Goal: Task Accomplishment & Management: Use online tool/utility

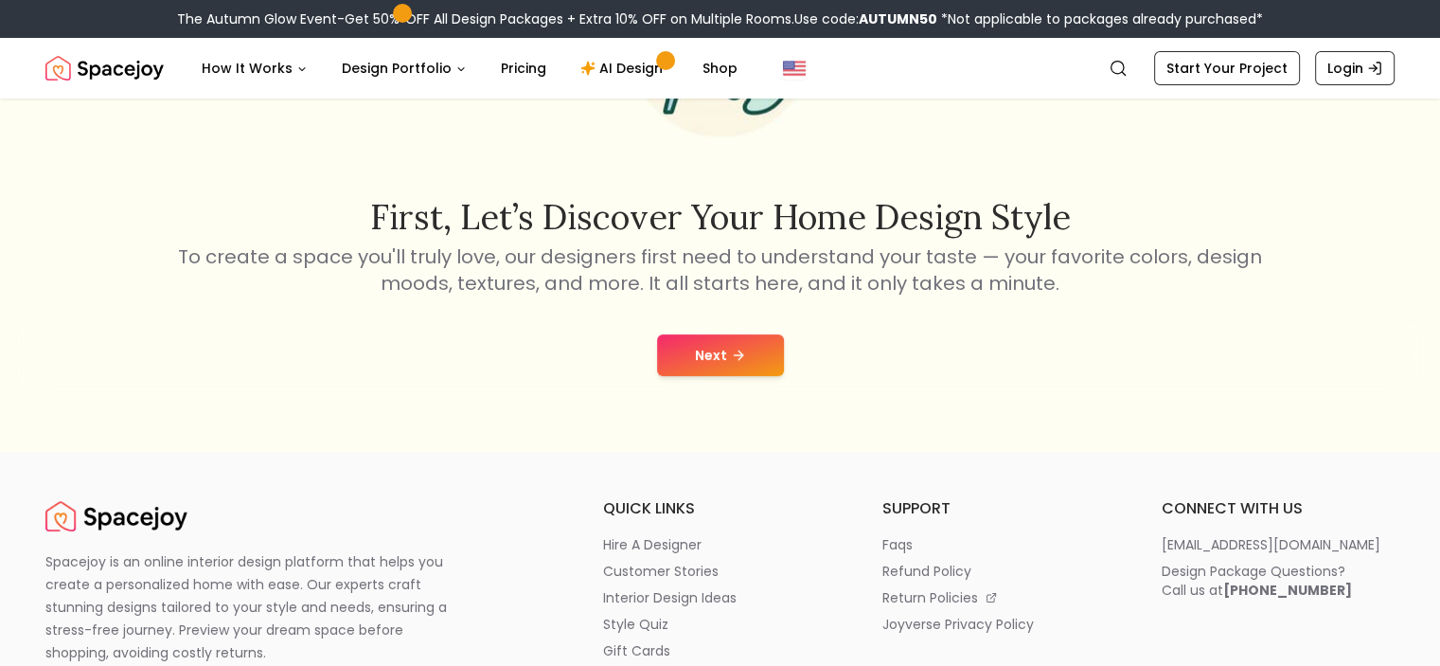
scroll to position [245, 0]
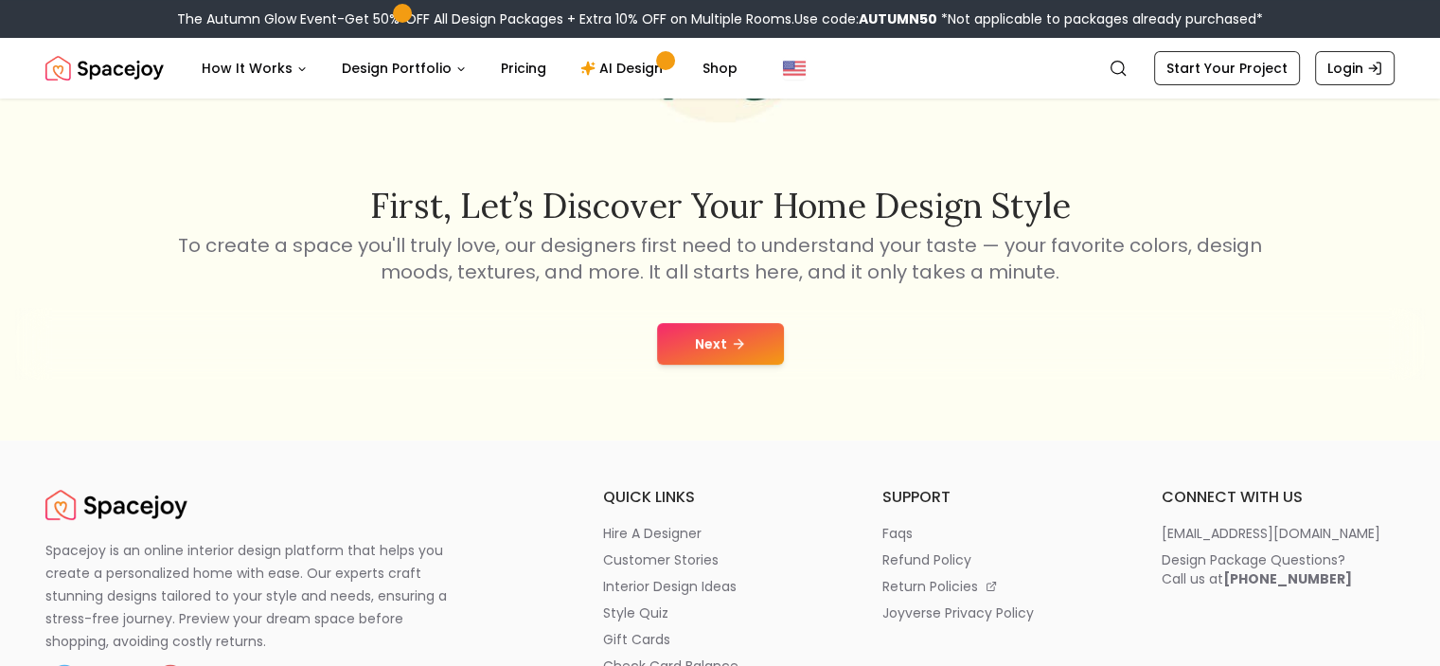
click at [674, 349] on button "Next" at bounding box center [720, 344] width 127 height 42
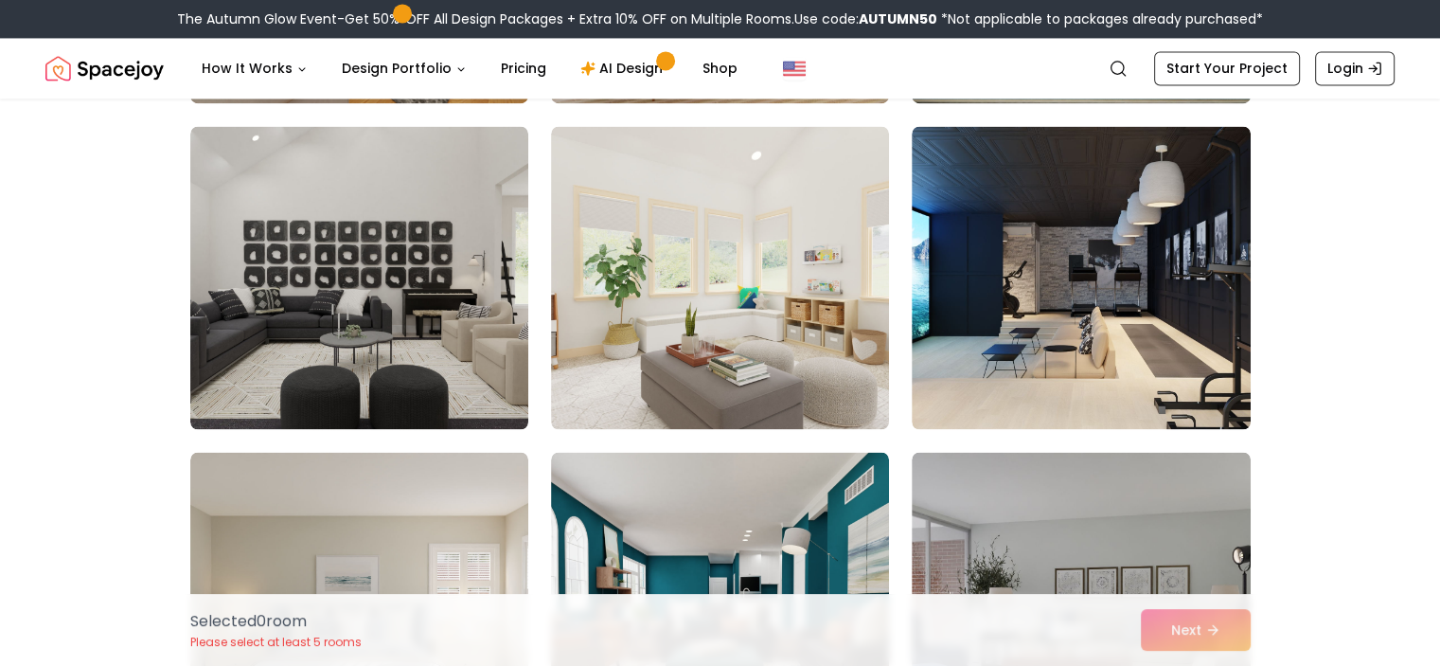
scroll to position [3065, 0]
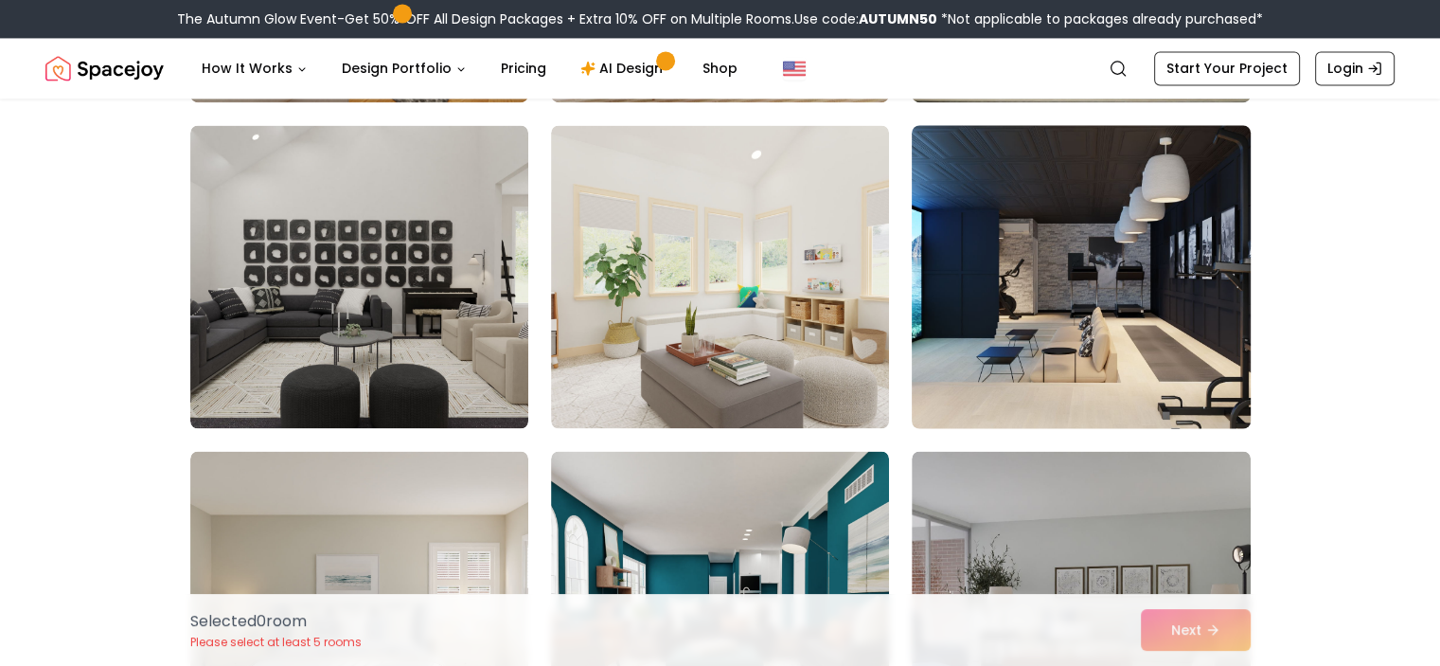
click at [1178, 279] on img at bounding box center [1080, 276] width 355 height 318
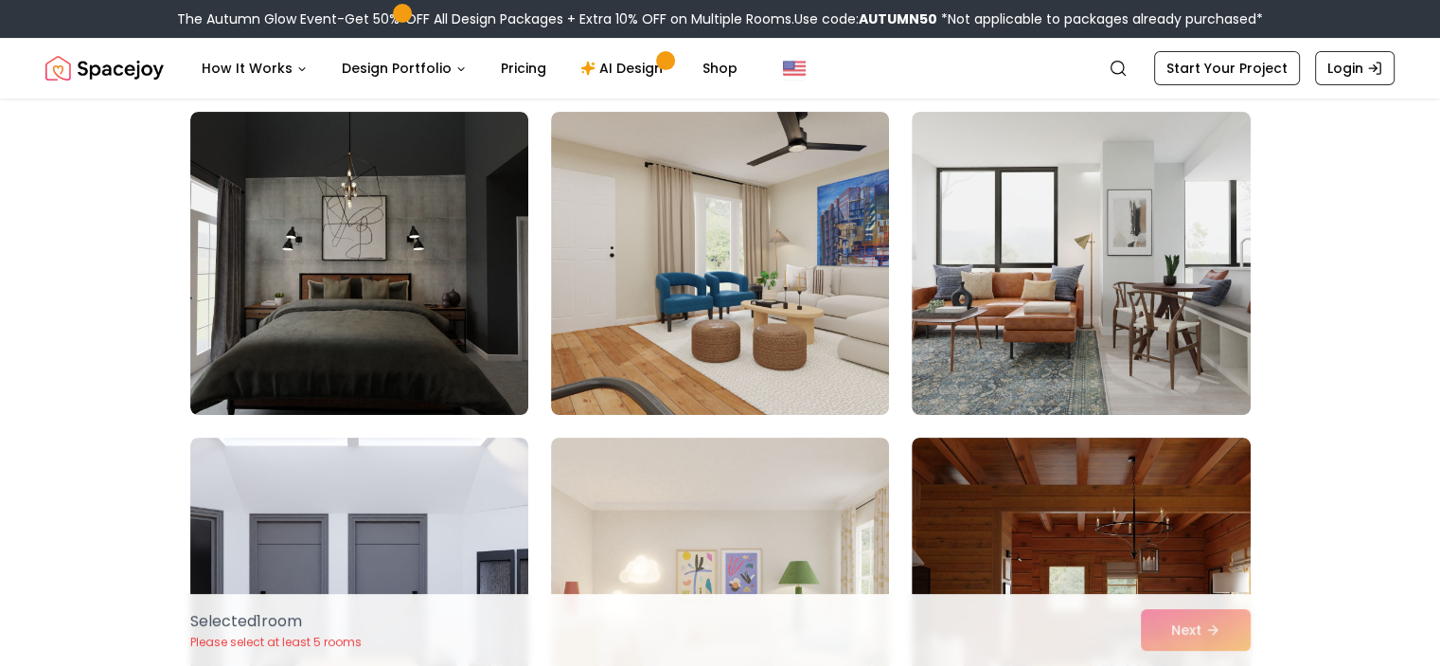
scroll to position [7640, 0]
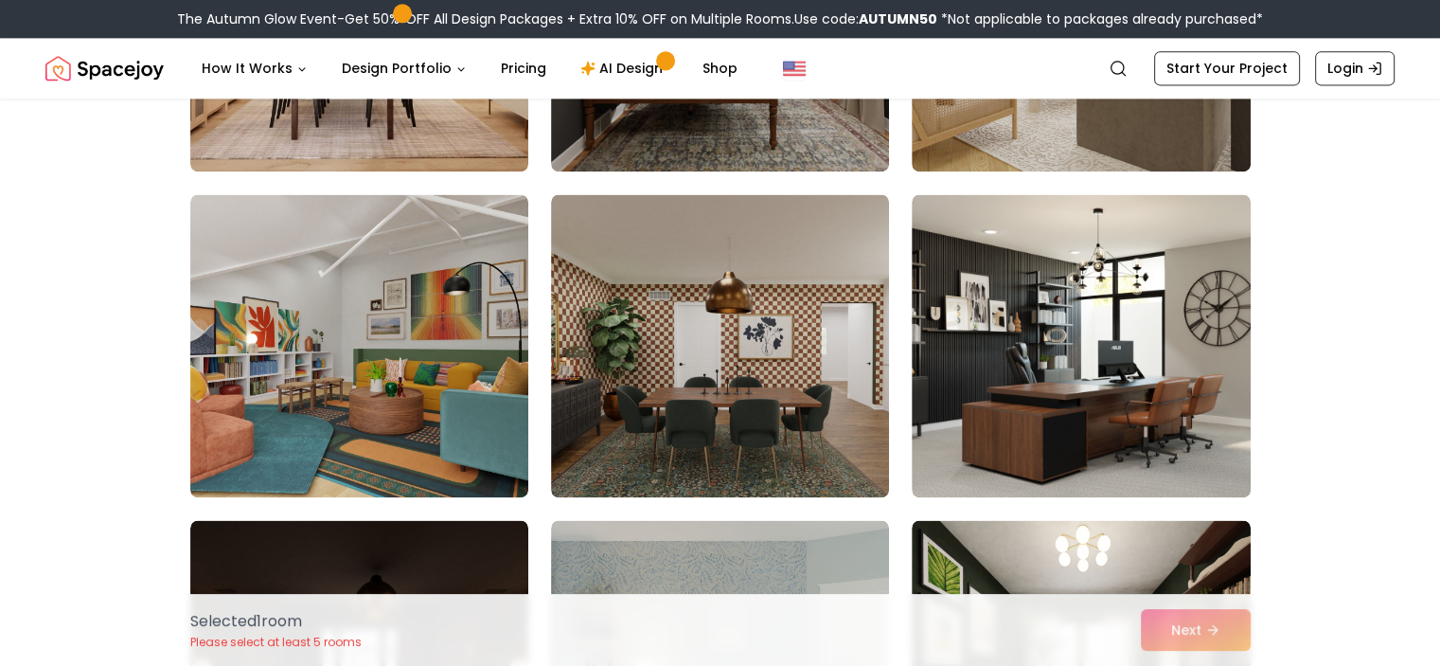
scroll to position [9870, 0]
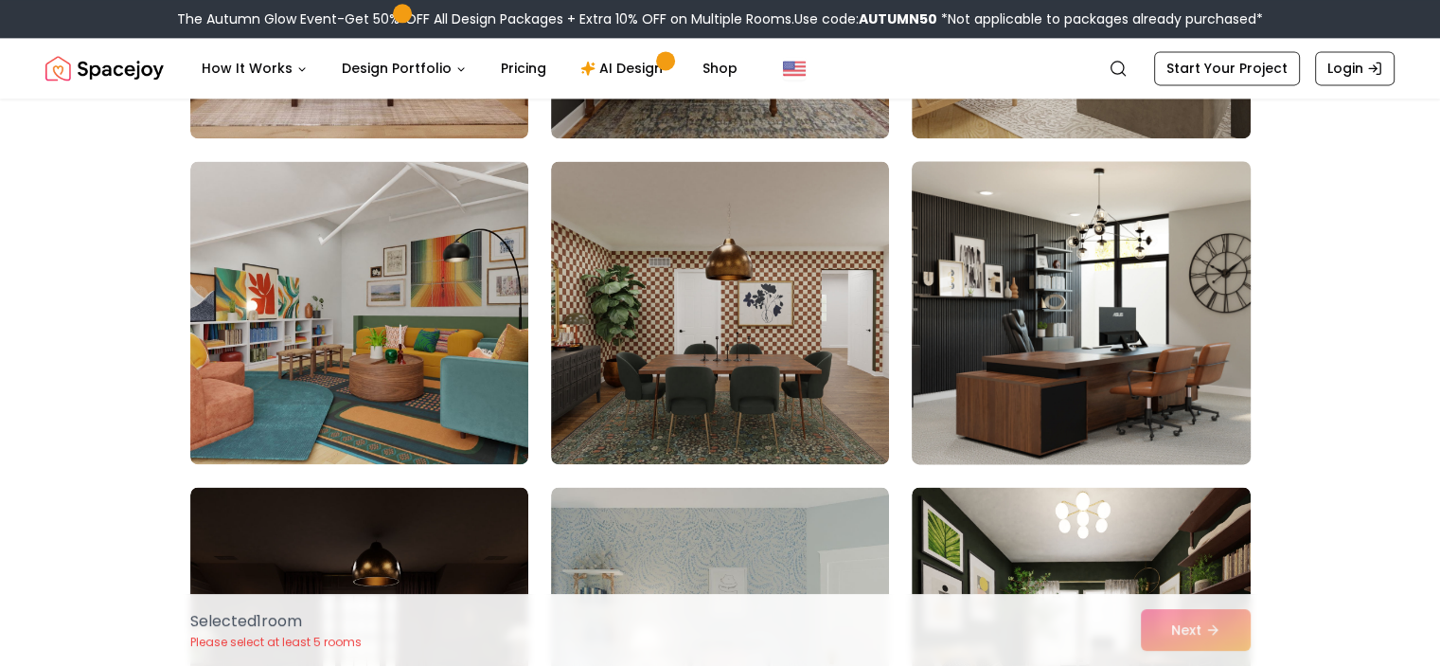
click at [1159, 313] on img at bounding box center [1080, 312] width 355 height 318
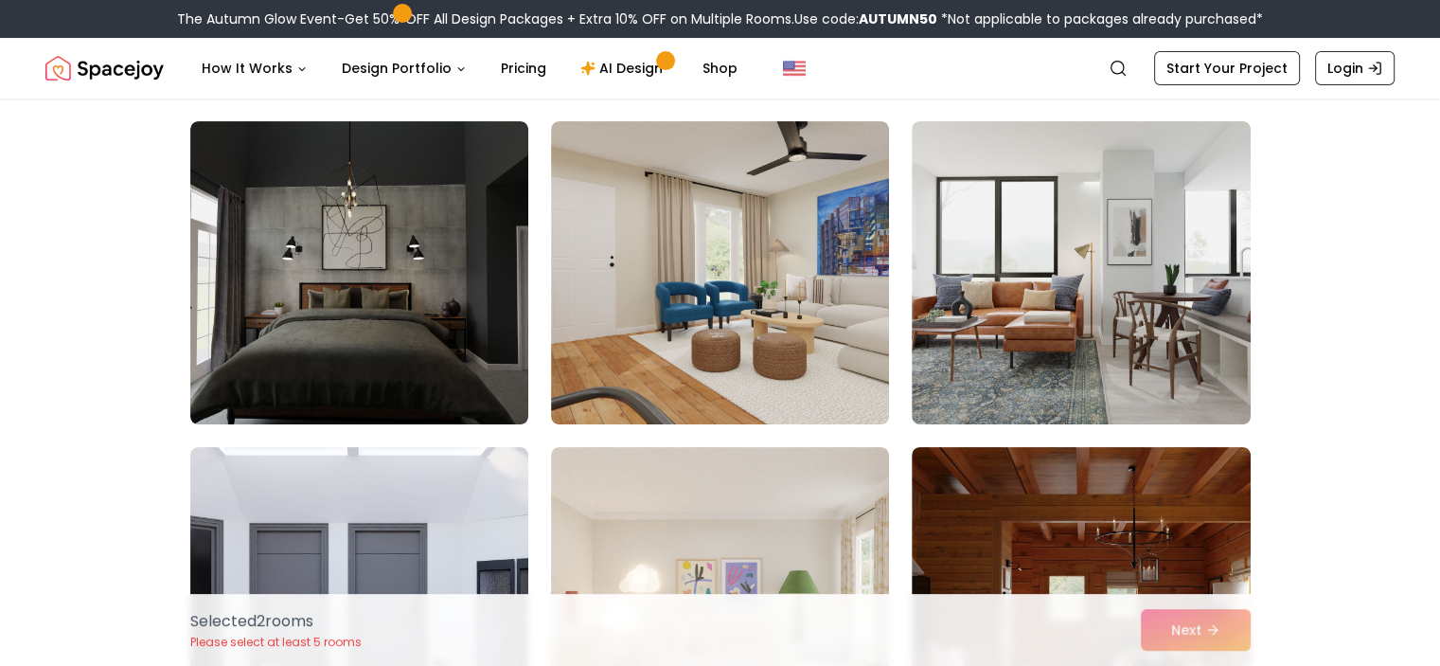
scroll to position [7628, 0]
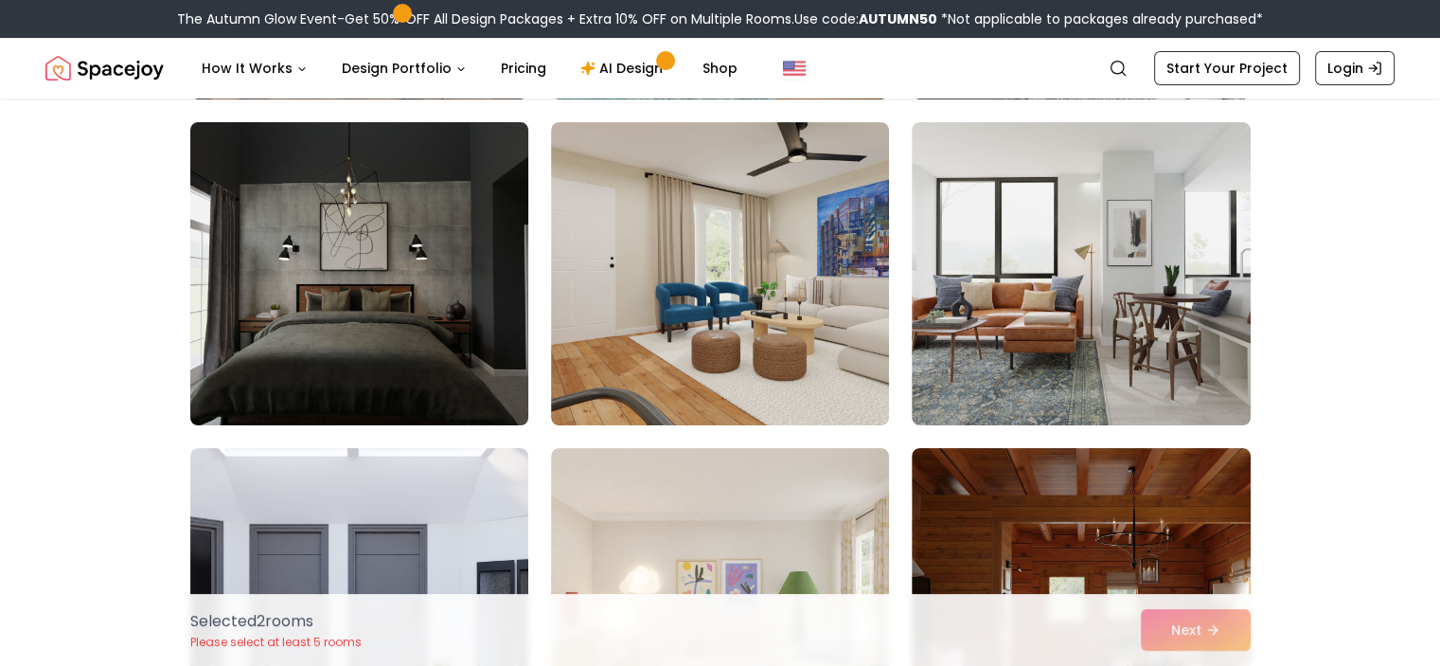
click at [481, 270] on img at bounding box center [359, 274] width 355 height 318
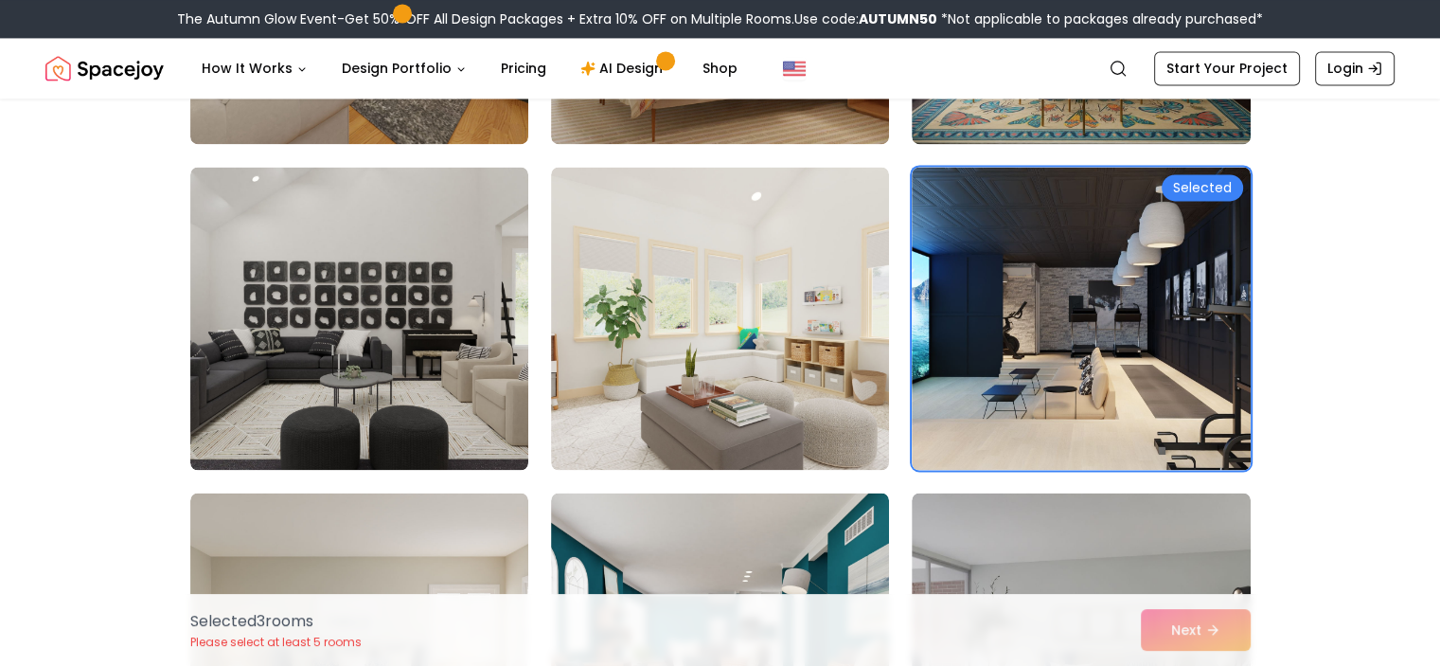
scroll to position [3019, 0]
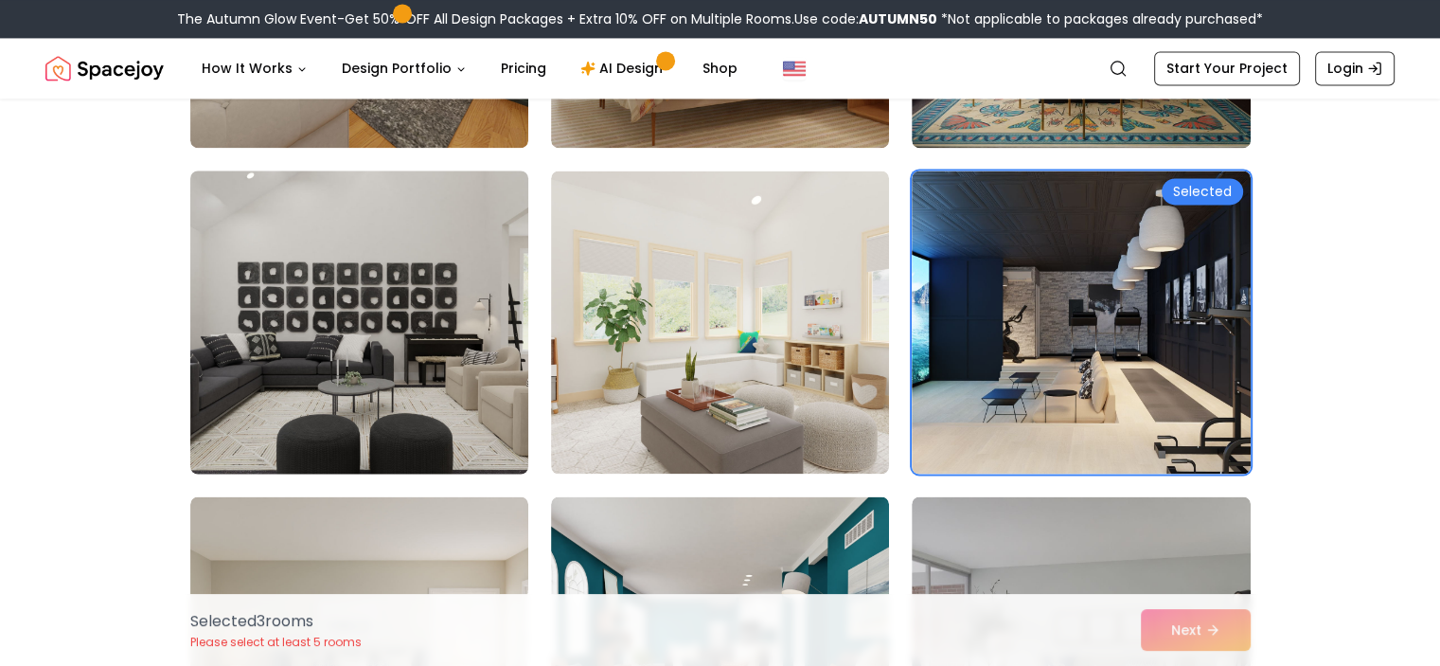
click at [401, 303] on img at bounding box center [359, 322] width 355 height 318
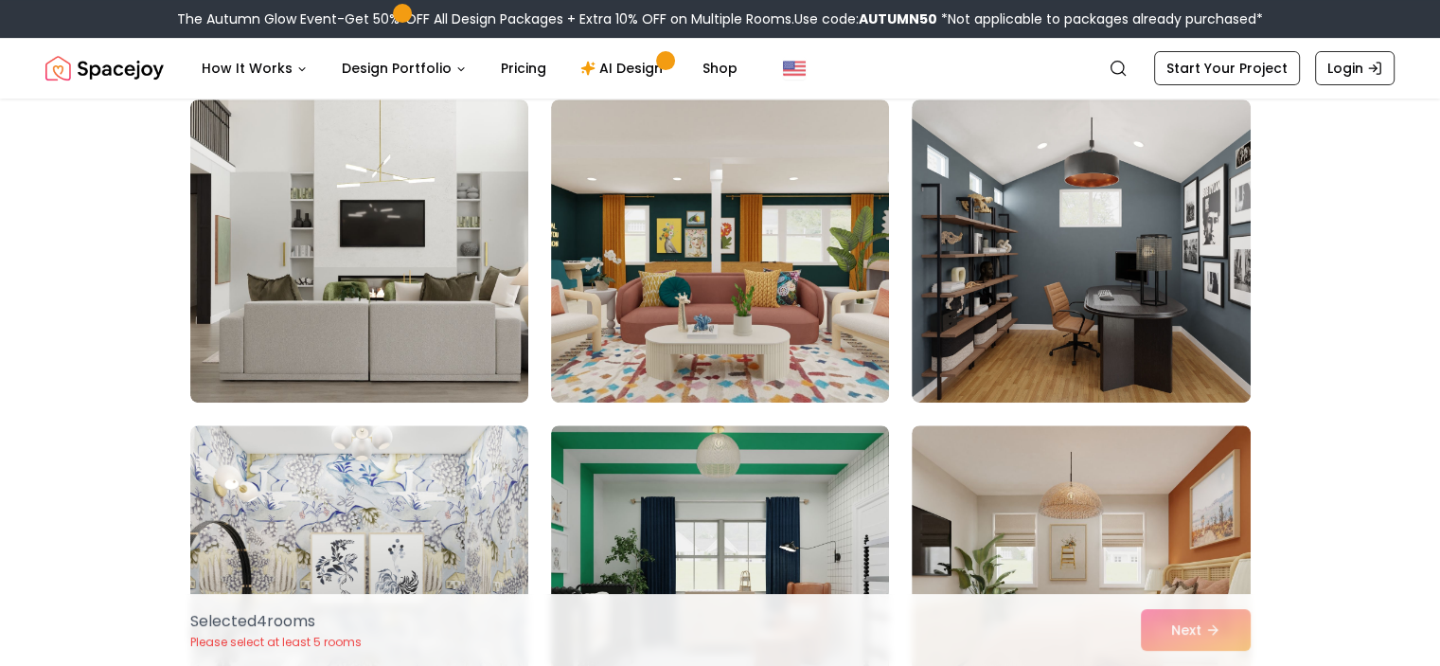
scroll to position [608, 0]
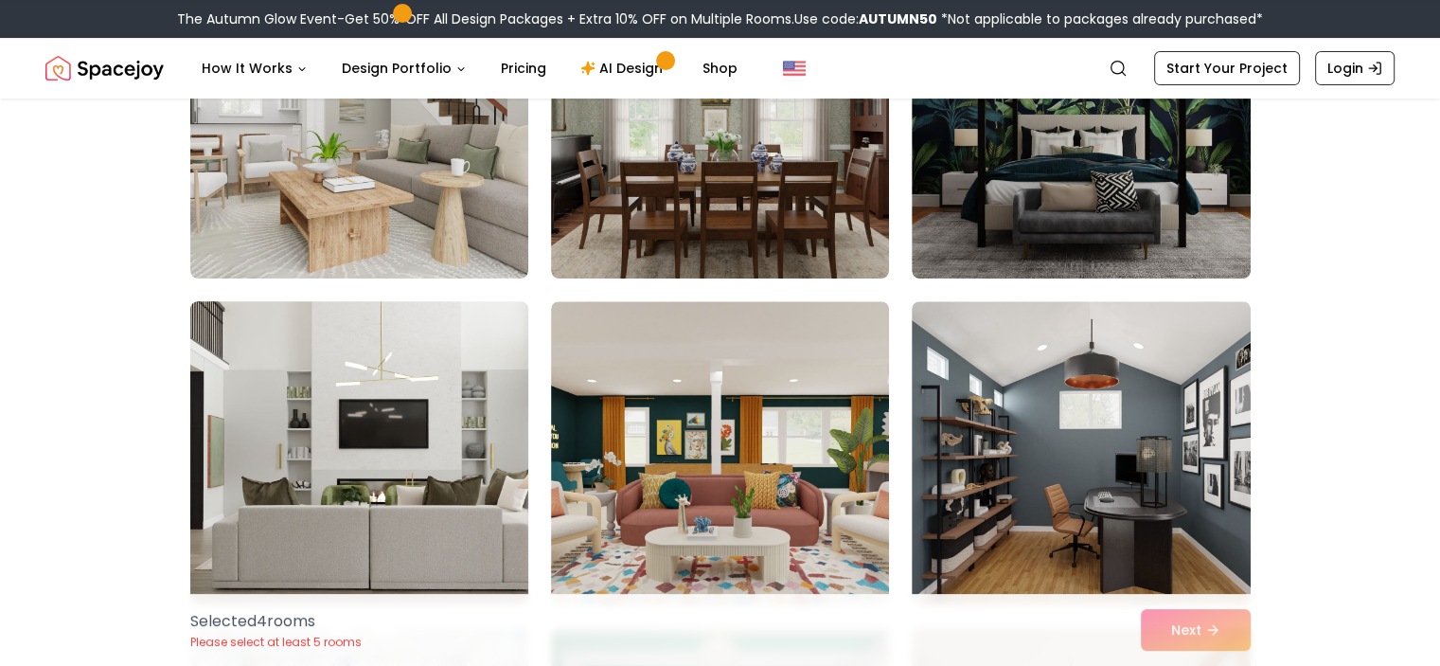
click at [413, 385] on img at bounding box center [359, 453] width 355 height 318
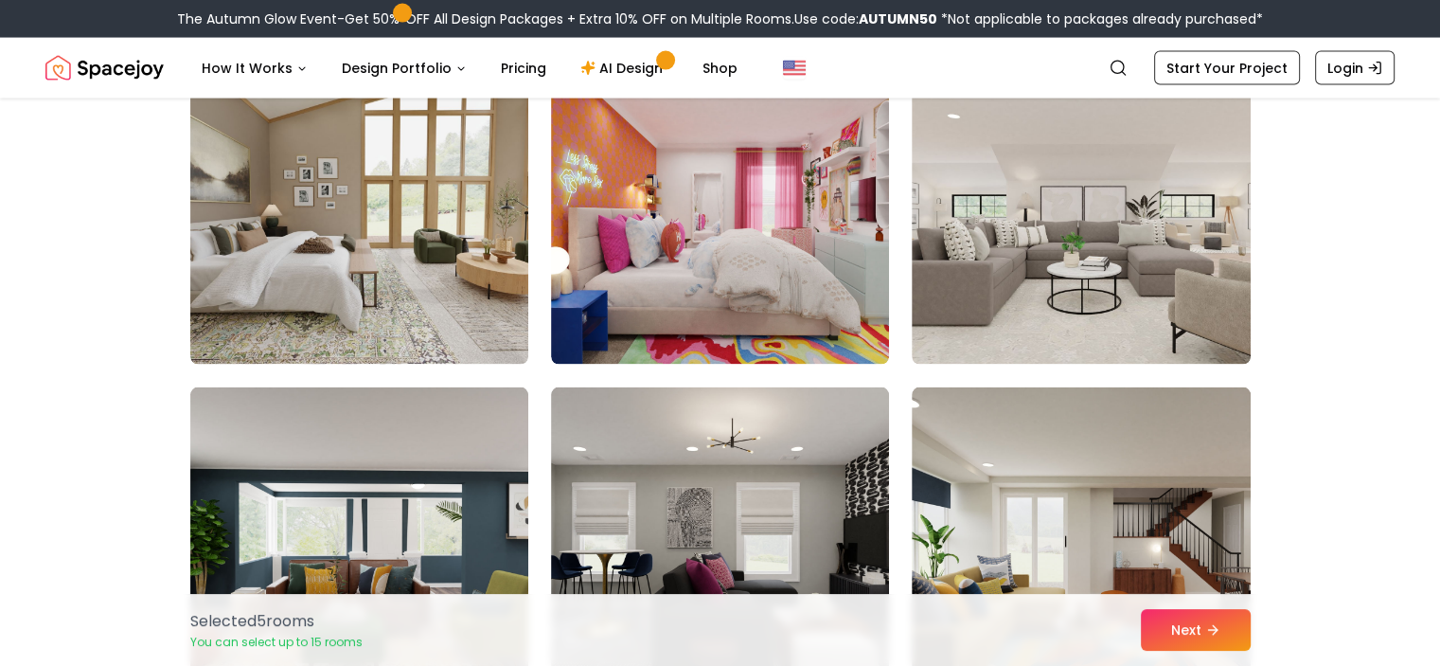
scroll to position [4104, 0]
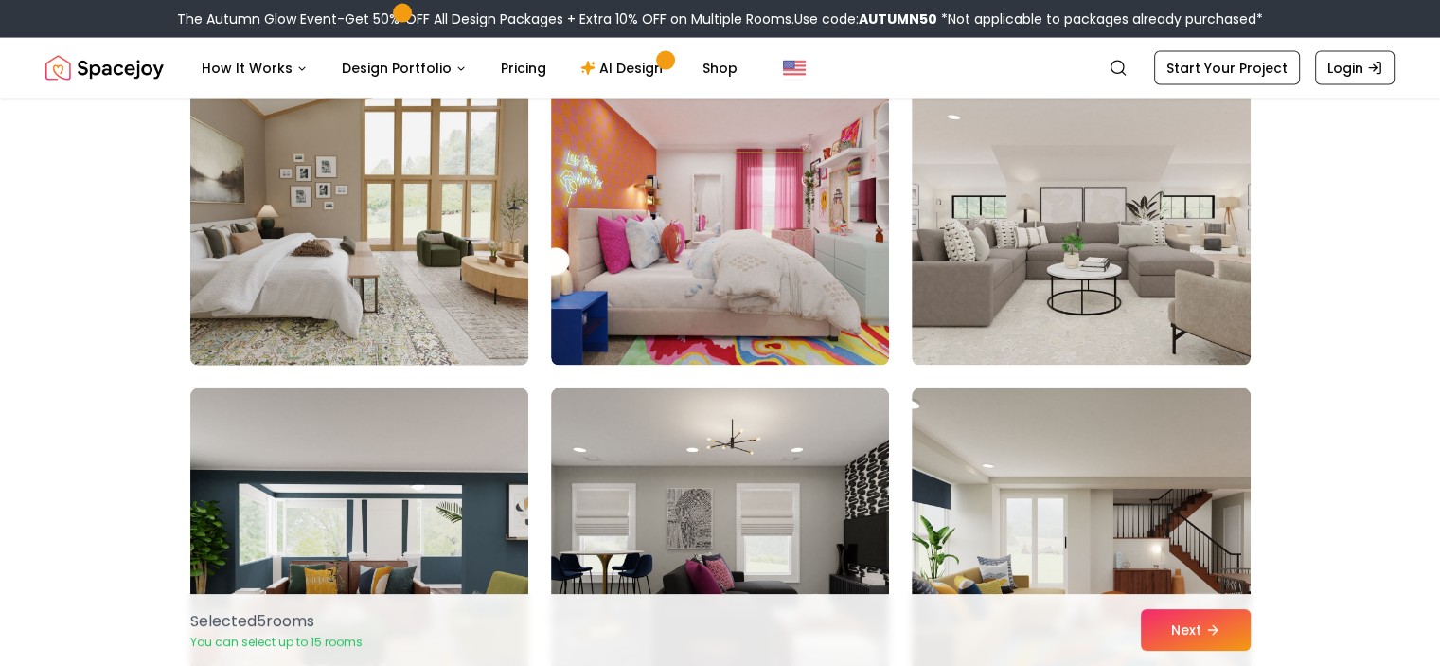
click at [454, 287] on img at bounding box center [359, 214] width 355 height 318
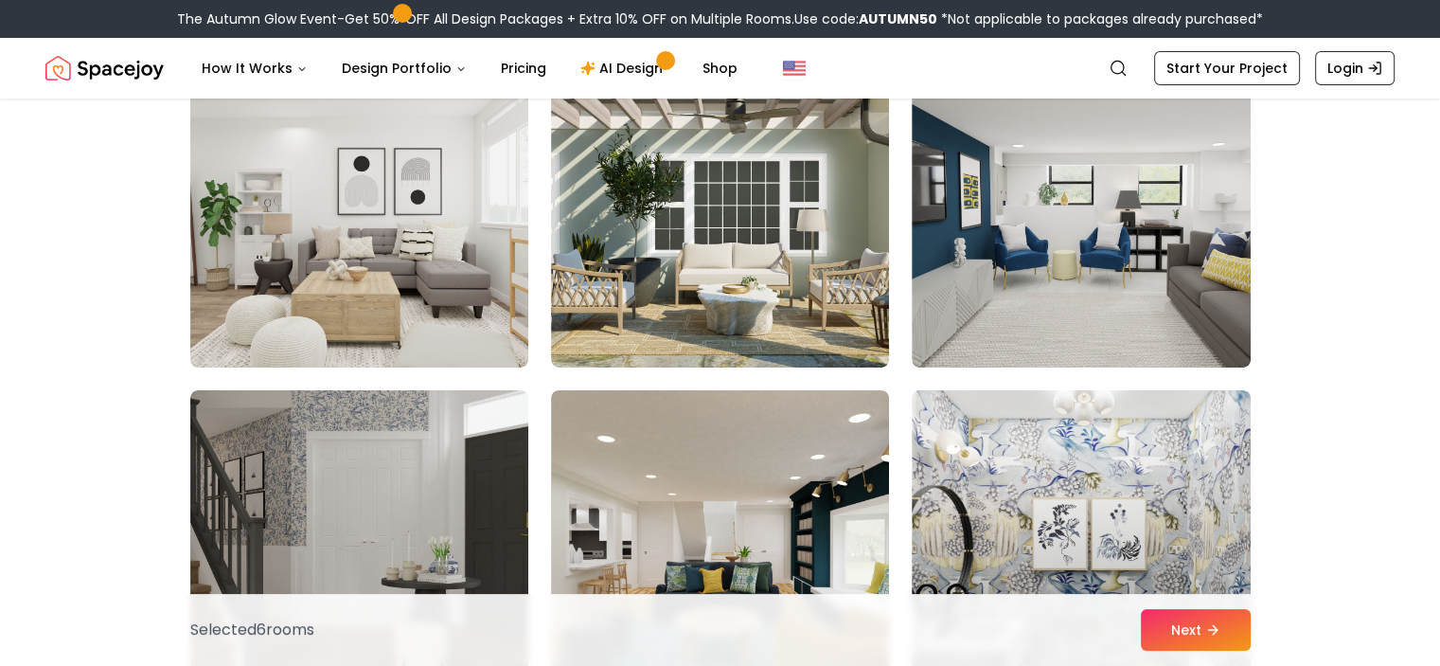
scroll to position [7034, 0]
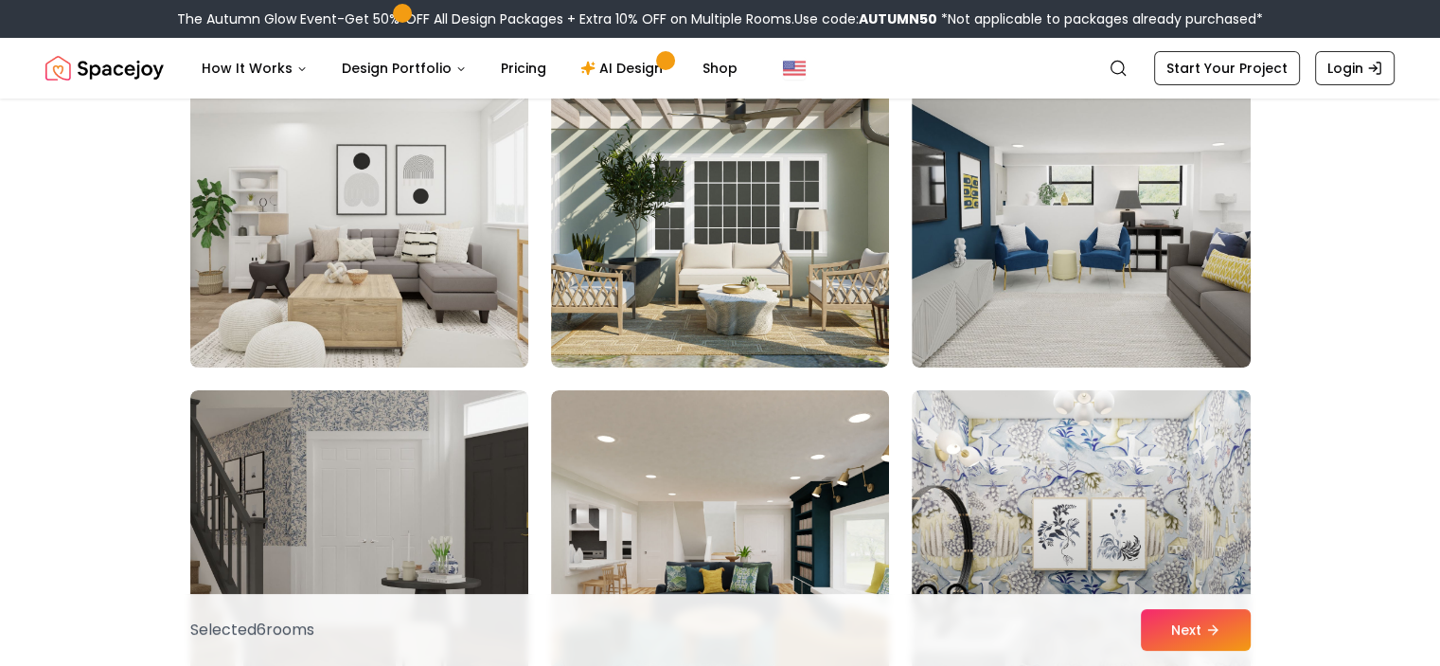
click at [463, 234] on img at bounding box center [359, 216] width 355 height 318
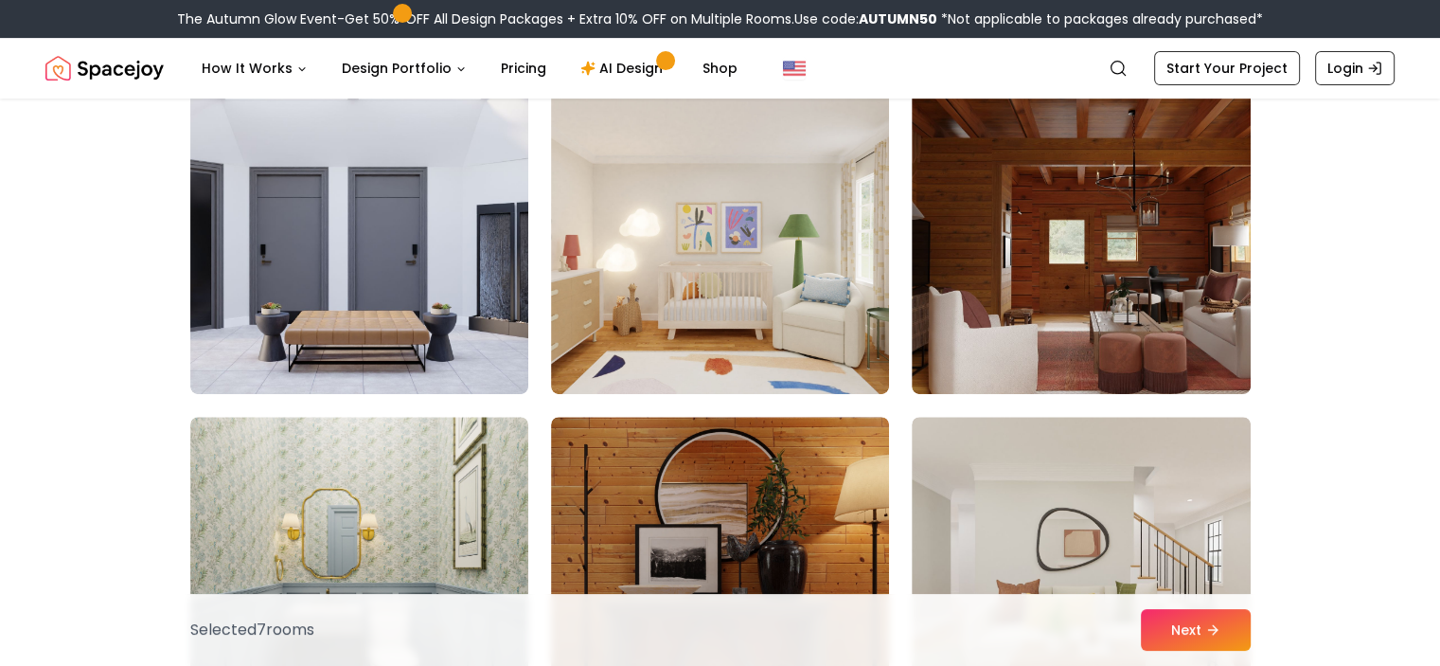
scroll to position [8319, 0]
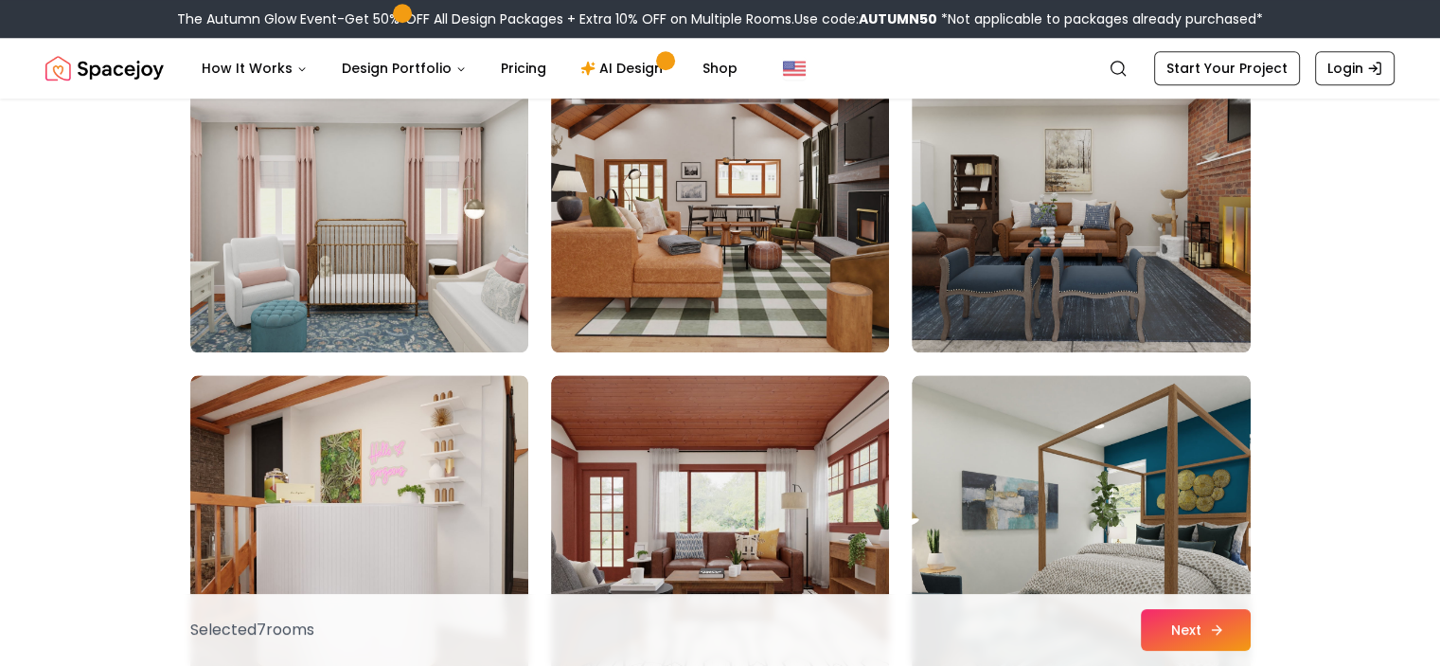
click at [1219, 634] on icon at bounding box center [1216, 629] width 15 height 15
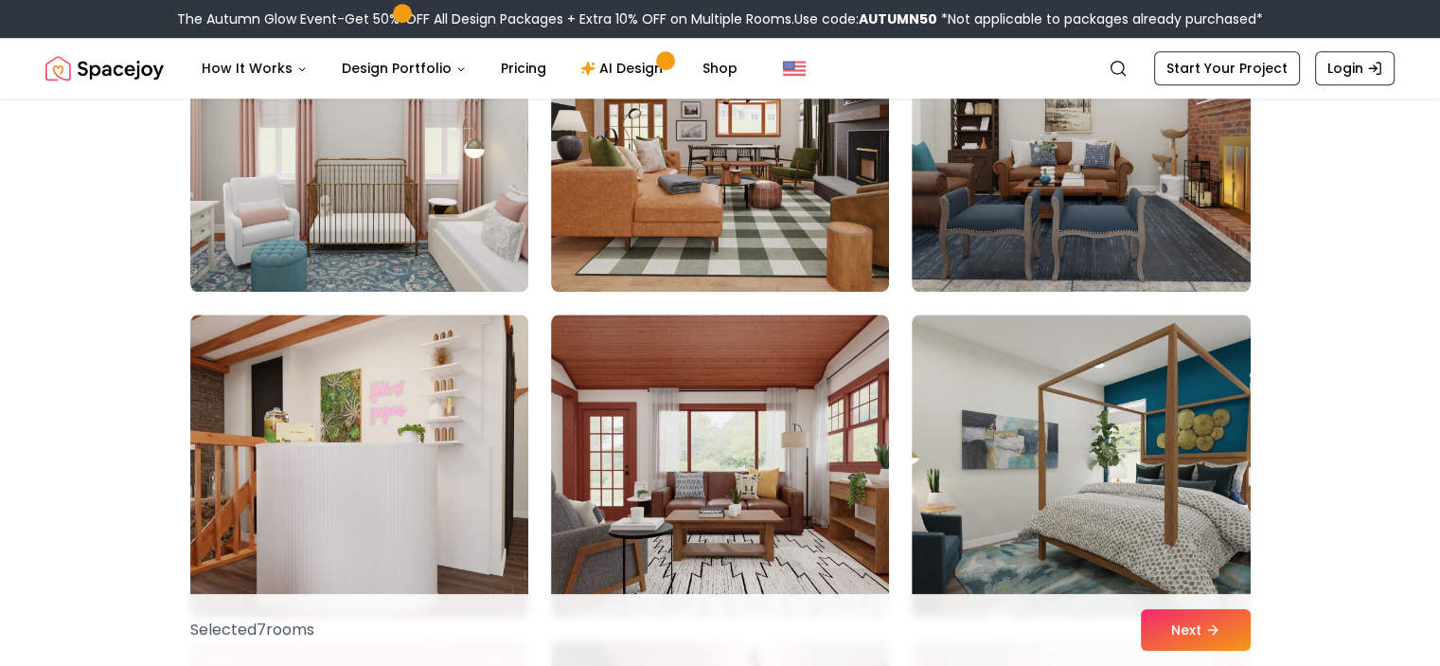
scroll to position [9004, 0]
